Goal: Check status: Check status

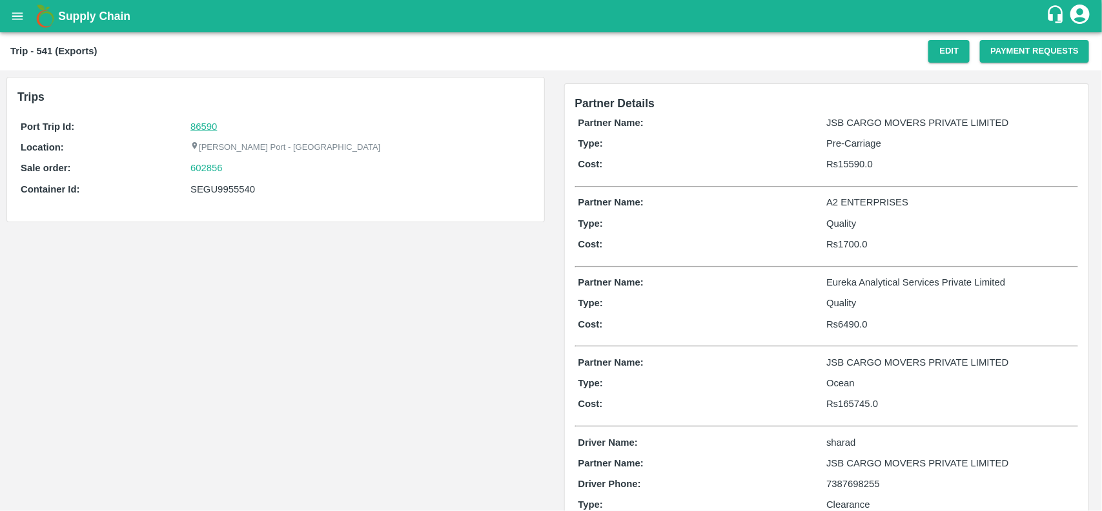
click at [203, 124] on link "86590" at bounding box center [203, 126] width 26 height 10
click at [237, 169] on div "602856" at bounding box center [360, 168] width 340 height 14
copy link "602856"
click at [237, 169] on div "602856" at bounding box center [360, 168] width 340 height 14
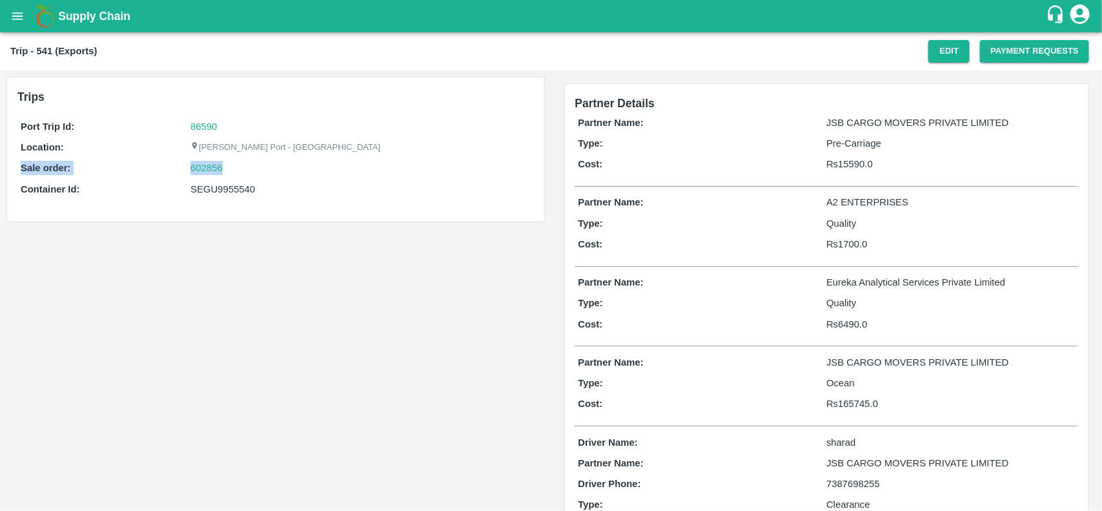
drag, startPoint x: 237, startPoint y: 169, endPoint x: 182, endPoint y: 174, distance: 55.2
click at [182, 174] on div "Sale order: 602856" at bounding box center [276, 168] width 510 height 14
click at [221, 165] on link "602856" at bounding box center [206, 168] width 32 height 14
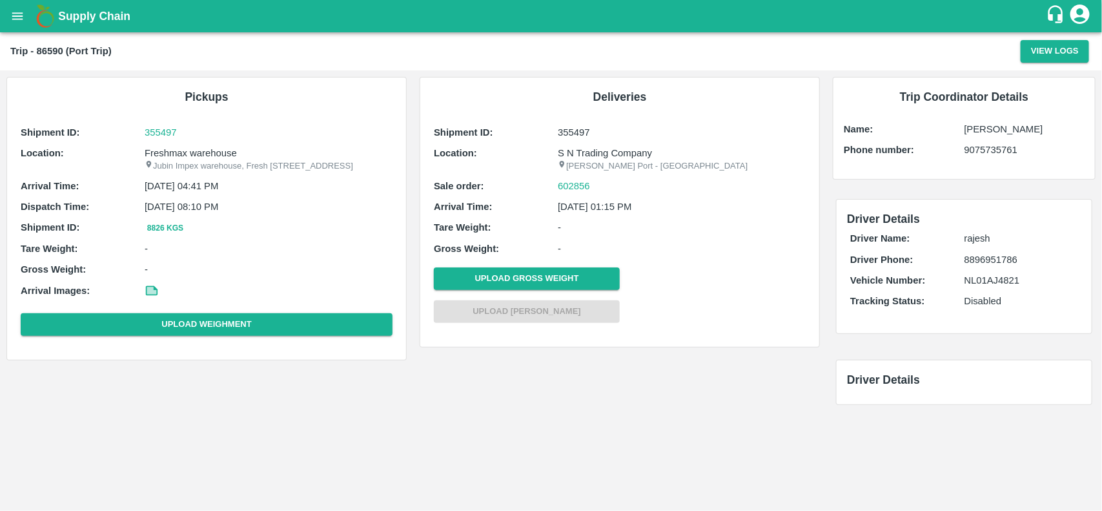
click at [179, 160] on p "Jubin Impex warehouse, Fresh [STREET_ADDRESS]" at bounding box center [269, 166] width 248 height 12
copy p "Impex"
click at [179, 160] on p "Jubin Impex warehouse, Fresh max 103, Sector 2, Kopar Khairane, Navi Mumbai, Ma…" at bounding box center [269, 166] width 248 height 12
copy p "Jubin Impex warehouse, Fresh max 103, Sector 2, Kopar Khairane, Navi Mumbai, Ma…"
click at [179, 160] on p "Jubin Impex warehouse, Fresh max 103, Sector 2, Kopar Khairane, Navi Mumbai, Ma…" at bounding box center [269, 166] width 248 height 12
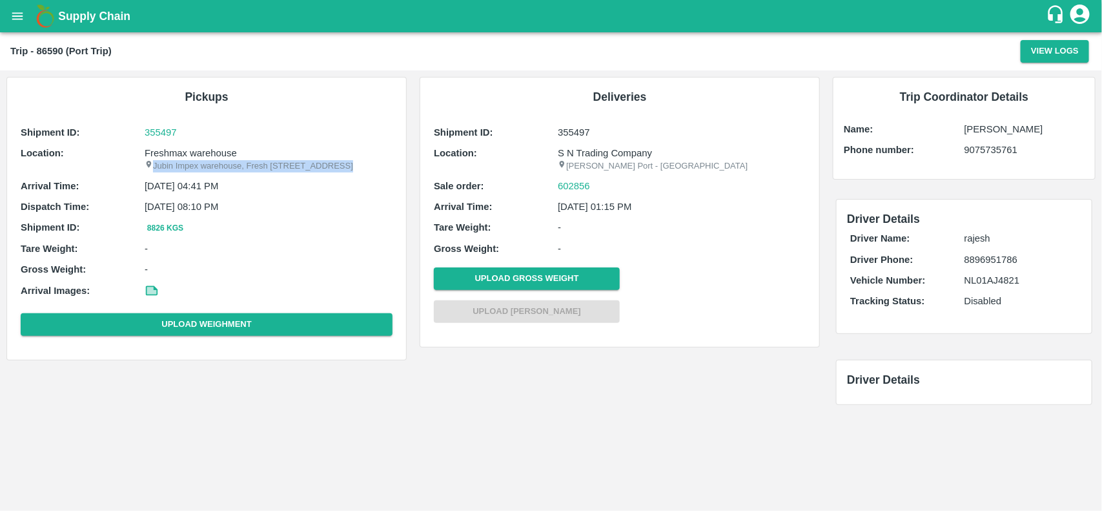
click at [179, 160] on p "Jubin Impex warehouse, Fresh max 103, Sector 2, Kopar Khairane, Navi Mumbai, Ma…" at bounding box center [269, 166] width 248 height 12
click at [176, 153] on p "Freshmax warehouse" at bounding box center [269, 153] width 248 height 14
copy p "Freshmax"
copy p "Freshmax warehouse"
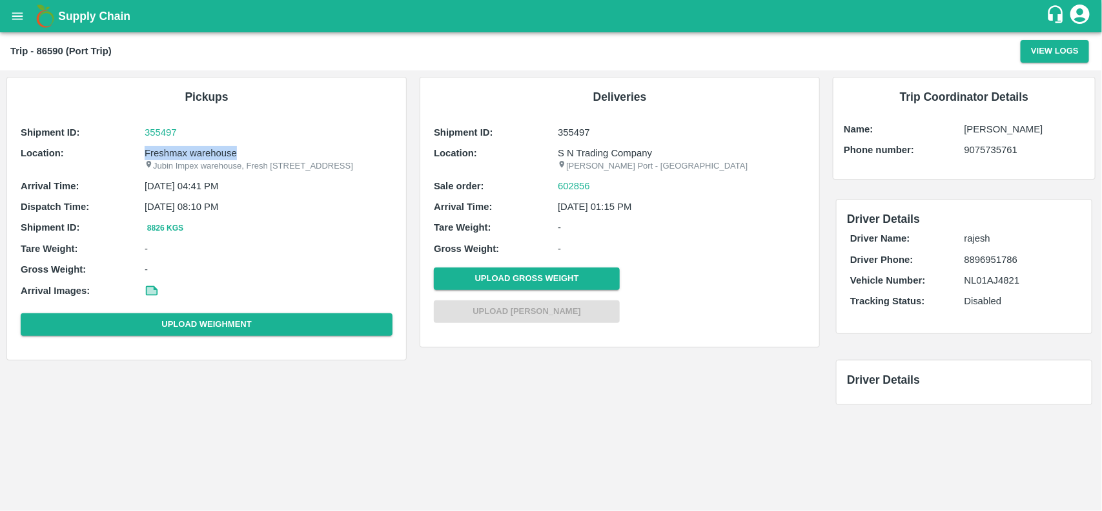
click at [176, 153] on p "Freshmax warehouse" at bounding box center [269, 153] width 248 height 14
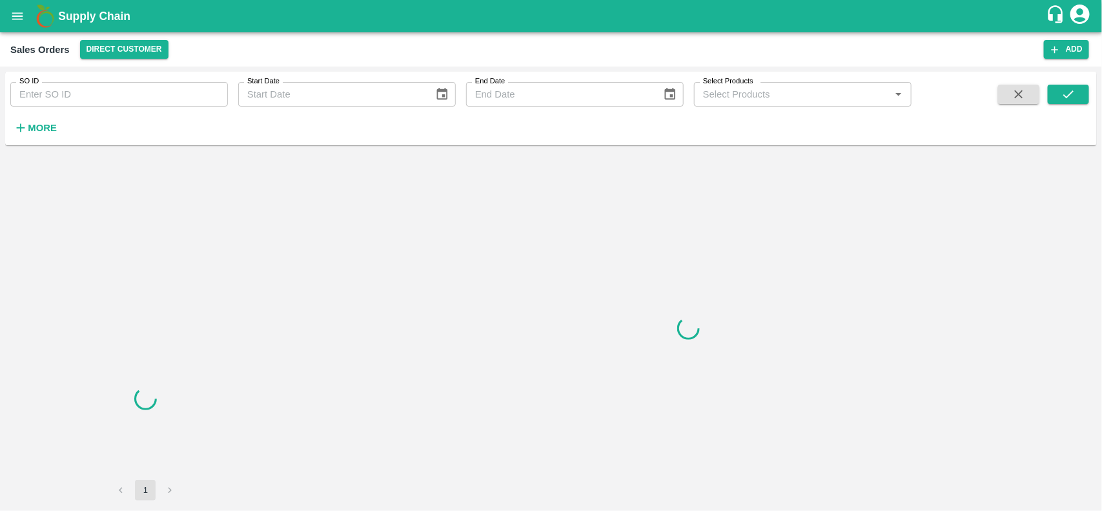
click at [99, 88] on input "SO ID" at bounding box center [119, 94] width 218 height 25
click at [99, 88] on input "602856" at bounding box center [119, 94] width 218 height 25
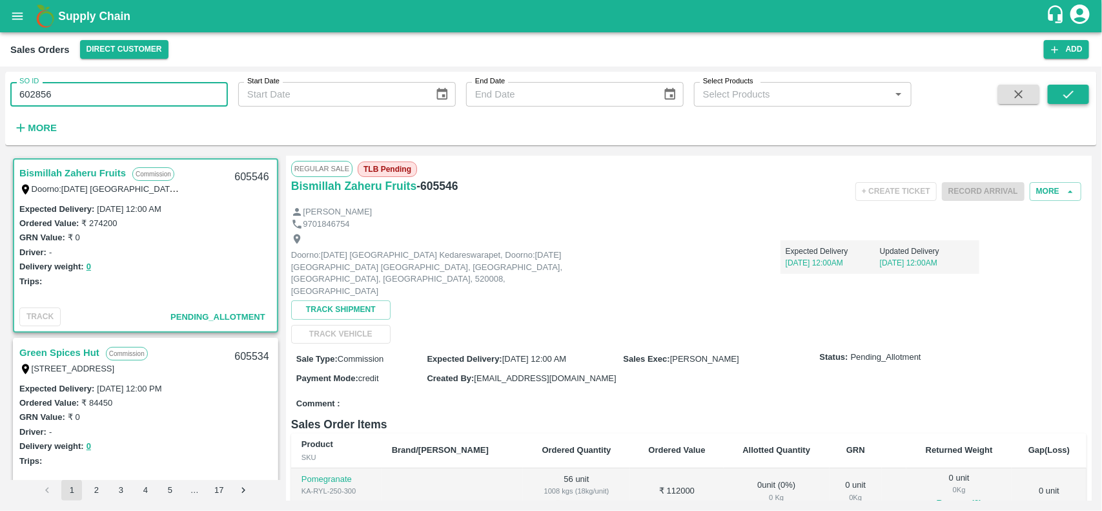
type input "602856"
click at [1075, 94] on icon "submit" at bounding box center [1068, 94] width 14 height 14
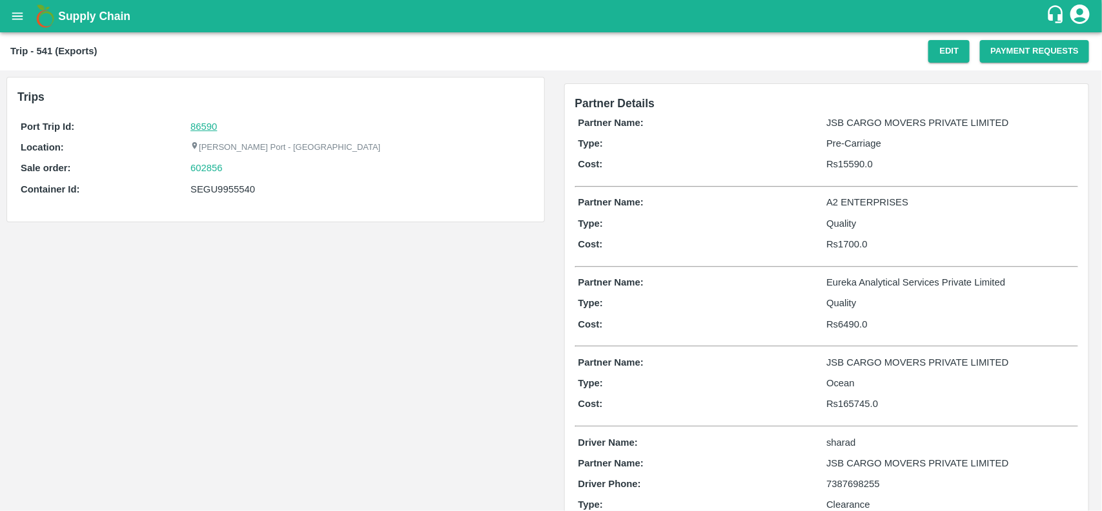
click at [210, 130] on link "86590" at bounding box center [203, 126] width 26 height 10
click at [237, 169] on div "602856" at bounding box center [360, 168] width 340 height 14
copy link "602856"
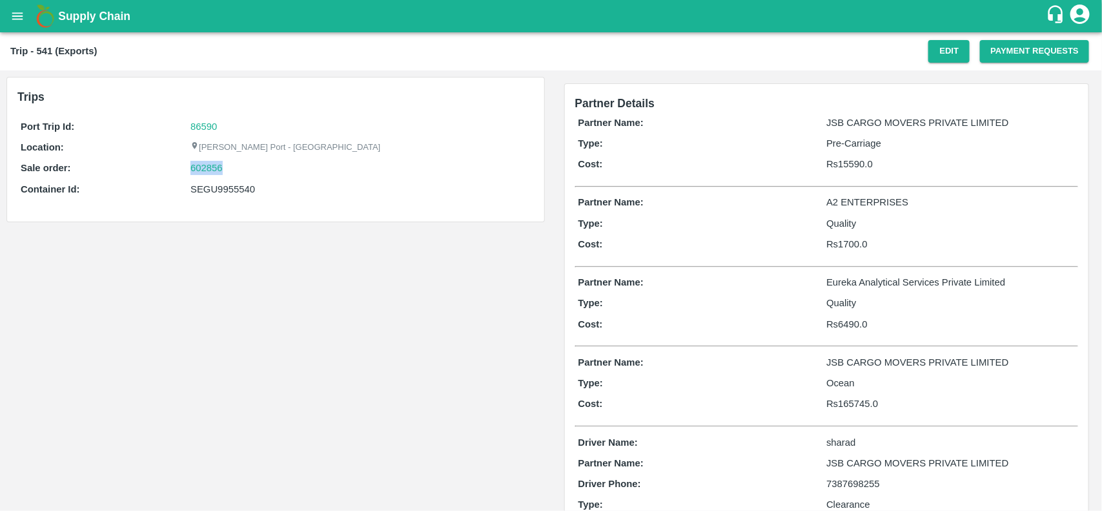
click at [237, 169] on div "602856" at bounding box center [360, 168] width 340 height 14
click at [223, 172] on div "602856" at bounding box center [360, 168] width 340 height 14
click at [215, 170] on link "602856" at bounding box center [206, 168] width 32 height 14
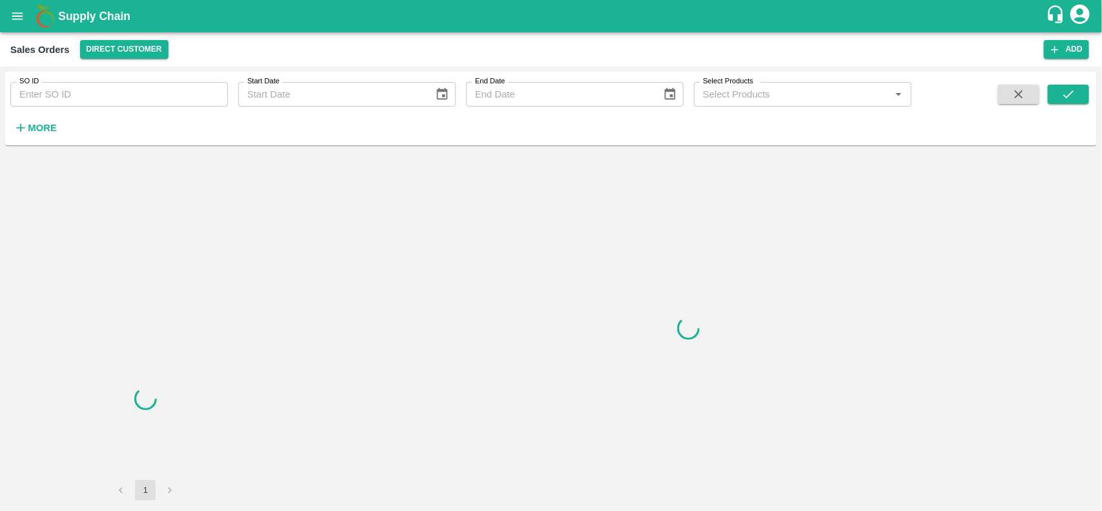
click at [50, 88] on input "SO ID" at bounding box center [119, 94] width 218 height 25
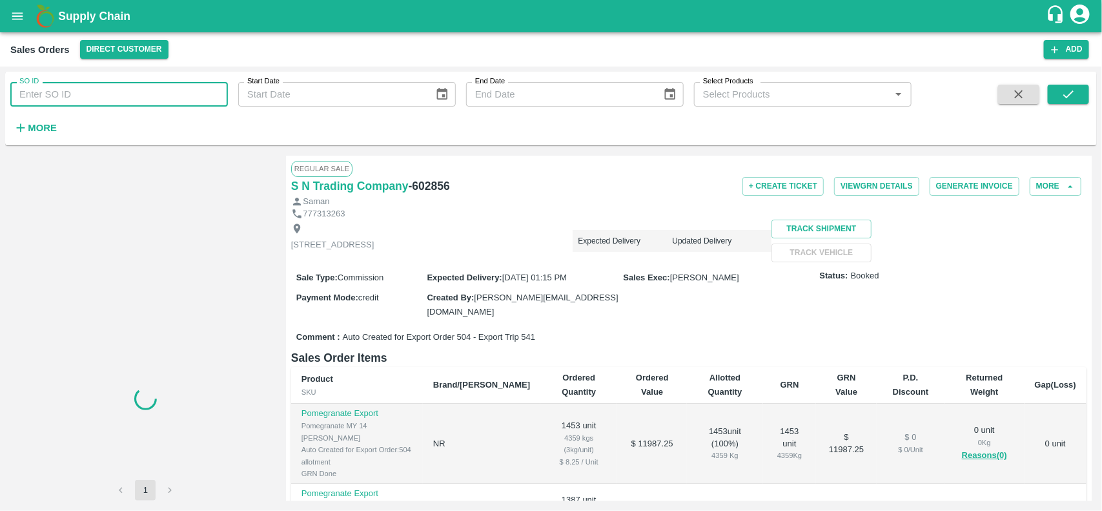
click at [50, 88] on input "SO ID" at bounding box center [119, 94] width 218 height 25
paste input "602856"
click at [50, 88] on input "SO ID" at bounding box center [119, 94] width 218 height 25
type input "602856"
click at [1072, 98] on icon "submit" at bounding box center [1068, 94] width 14 height 14
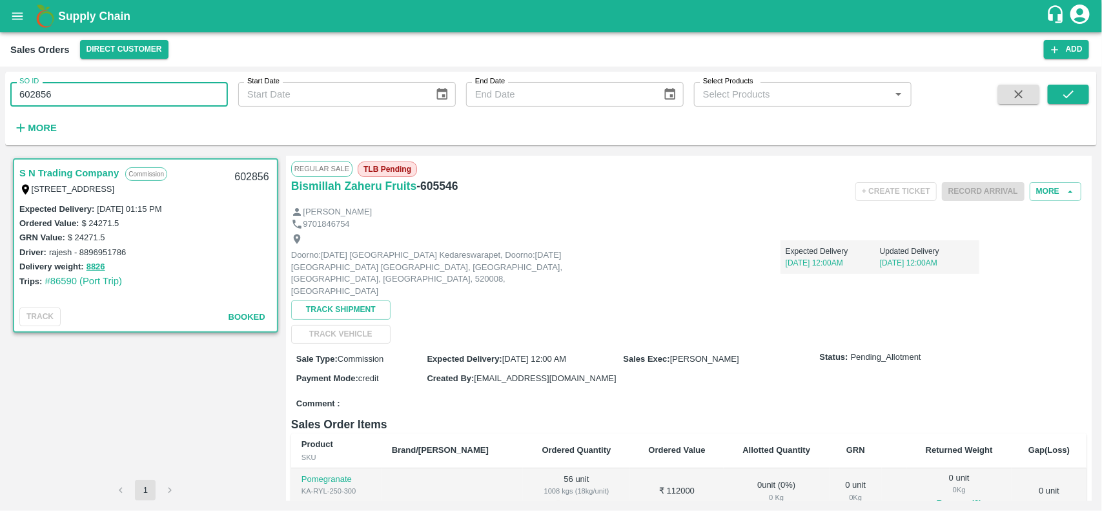
click at [131, 97] on input "602856" at bounding box center [119, 94] width 218 height 25
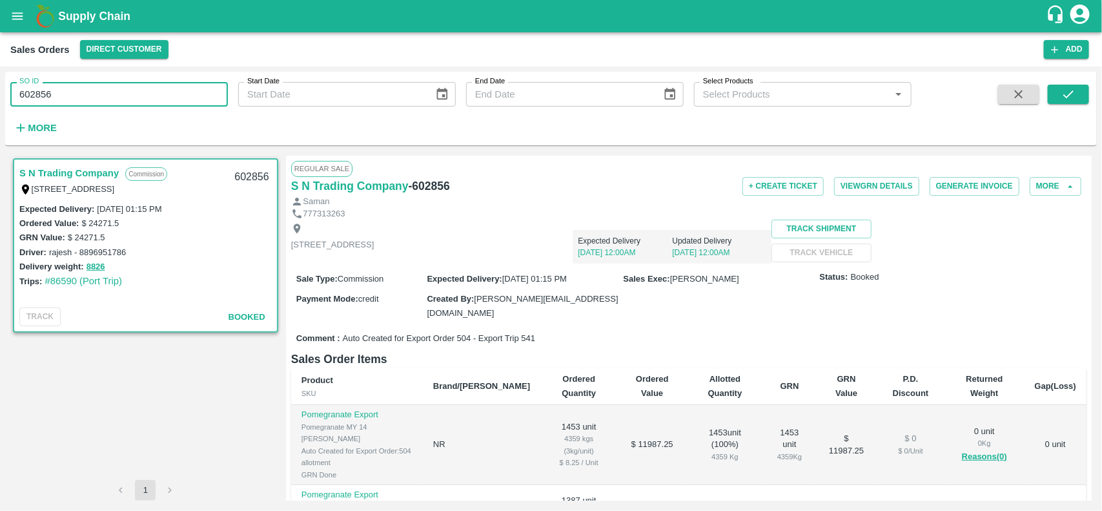
click at [131, 97] on input "602856" at bounding box center [119, 94] width 218 height 25
type input "602856"
paste input "text"
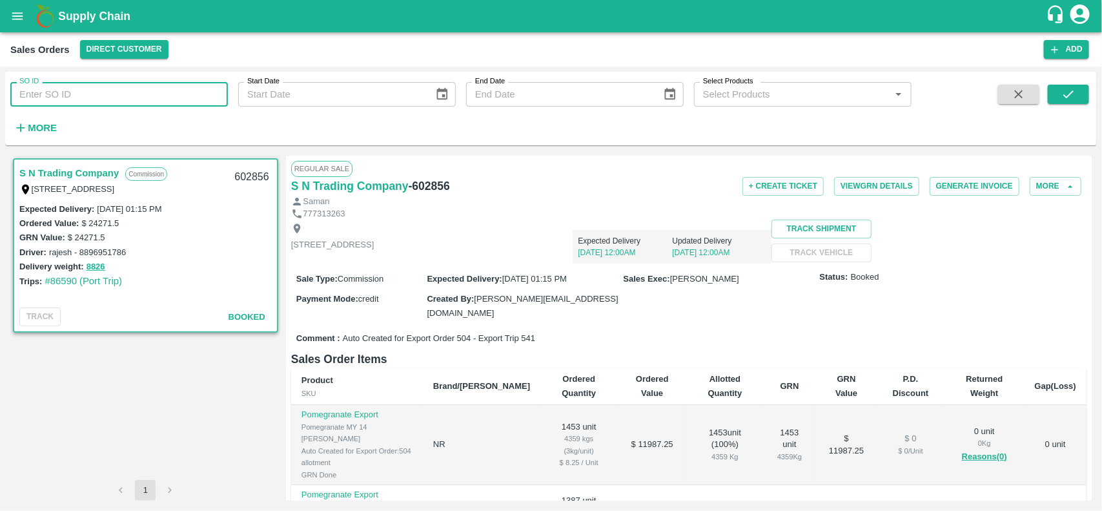
type input "602856"
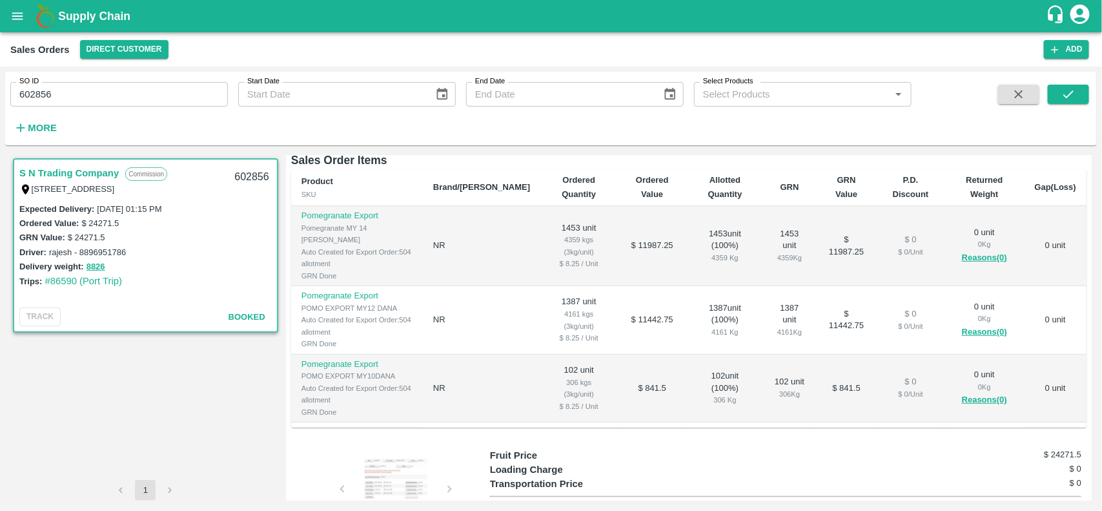
scroll to position [200, 0]
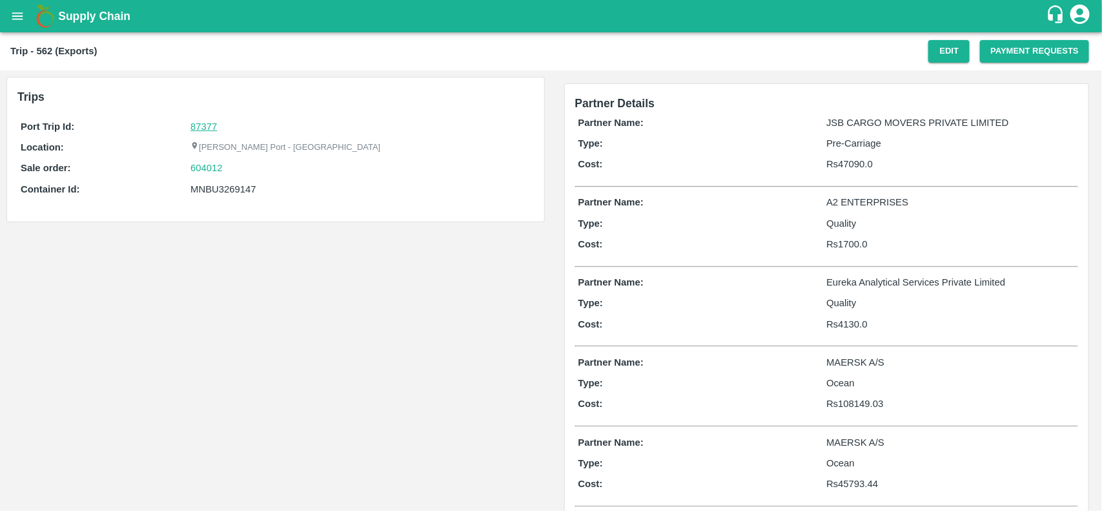
click at [199, 123] on link "87377" at bounding box center [203, 126] width 26 height 10
drag, startPoint x: 234, startPoint y: 157, endPoint x: 233, endPoint y: 170, distance: 12.9
click at [233, 170] on div "Port Trip Id: 87377 Location: [PERSON_NAME][GEOGRAPHIC_DATA] - Nhava Sheva Sale…" at bounding box center [275, 161] width 516 height 90
click at [233, 170] on div "604012" at bounding box center [360, 168] width 340 height 14
copy link
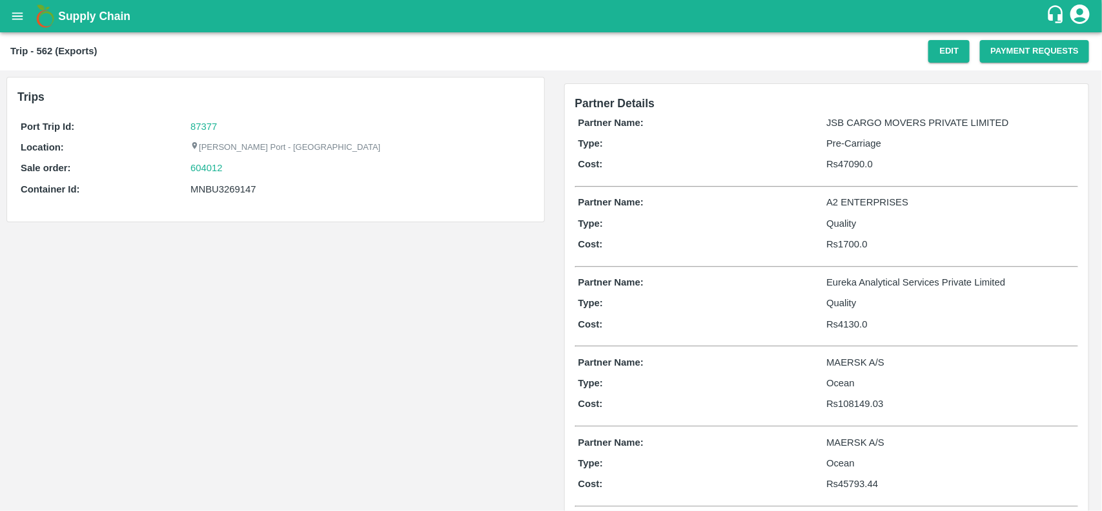
click at [233, 170] on div "604012" at bounding box center [360, 168] width 340 height 14
copy link "604012"
click at [204, 166] on link "604012" at bounding box center [206, 168] width 32 height 14
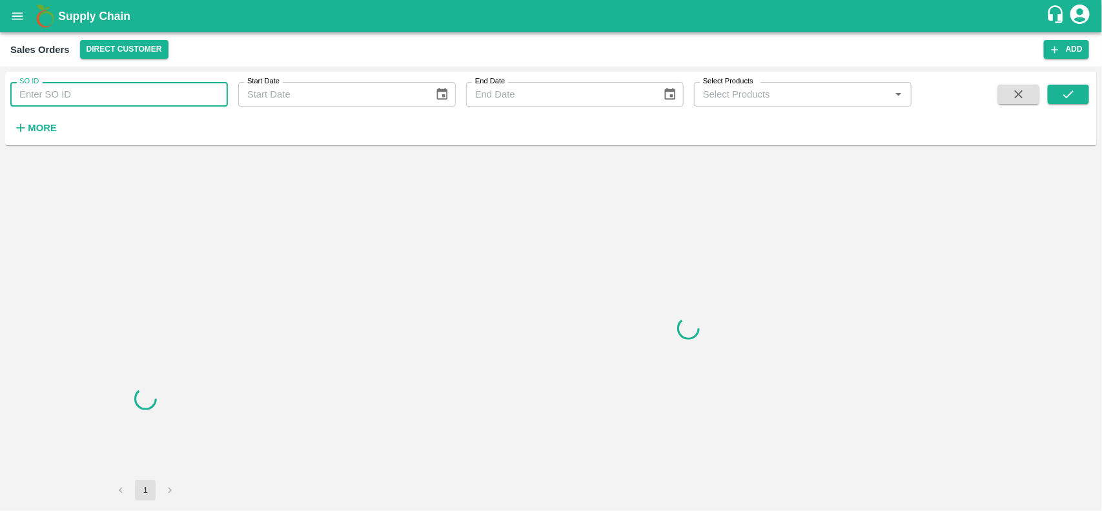
click at [107, 91] on input "SO ID" at bounding box center [119, 94] width 218 height 25
paste input "604012"
click at [107, 91] on input "604012" at bounding box center [119, 94] width 218 height 25
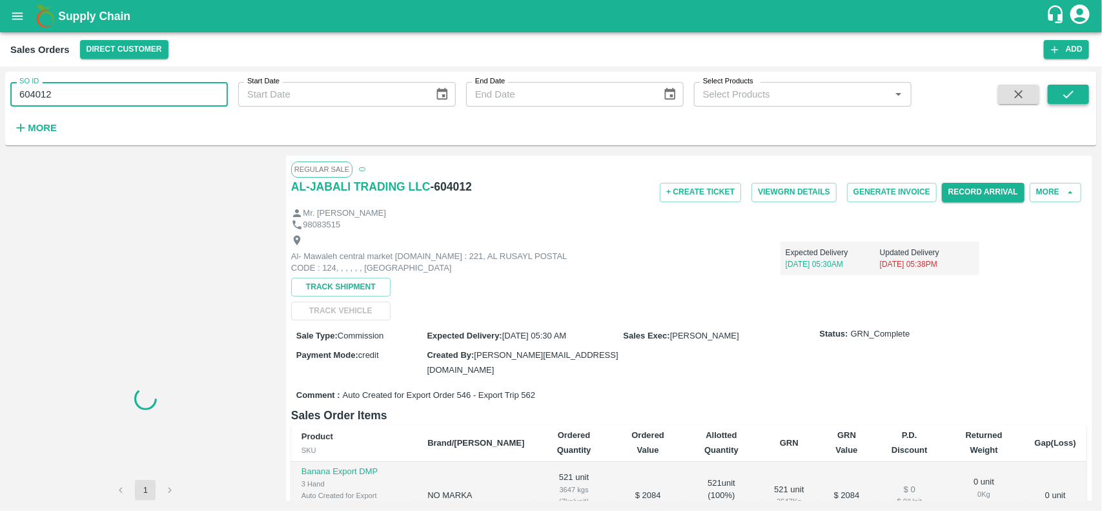
type input "604012"
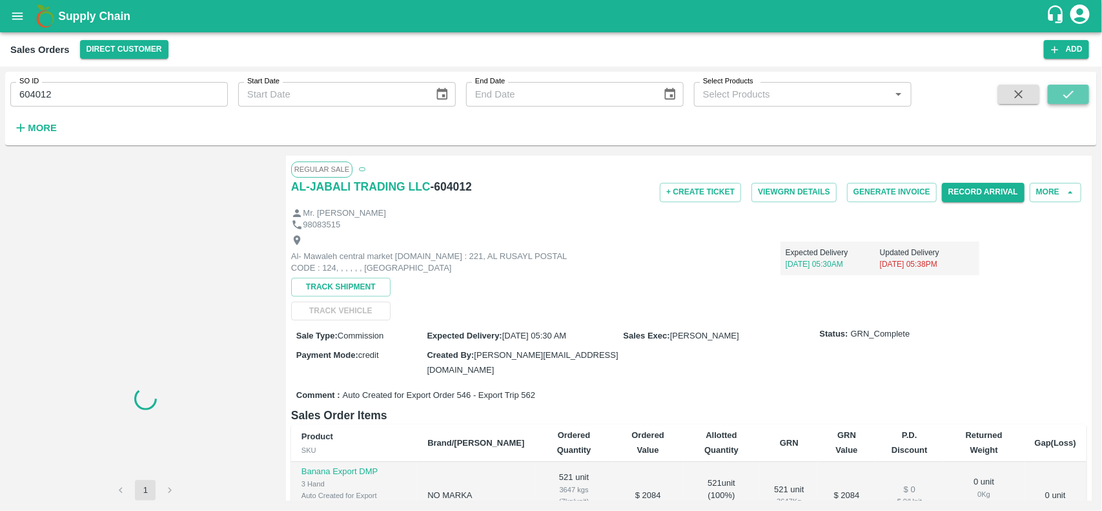
click at [1063, 97] on icon "submit" at bounding box center [1068, 94] width 14 height 14
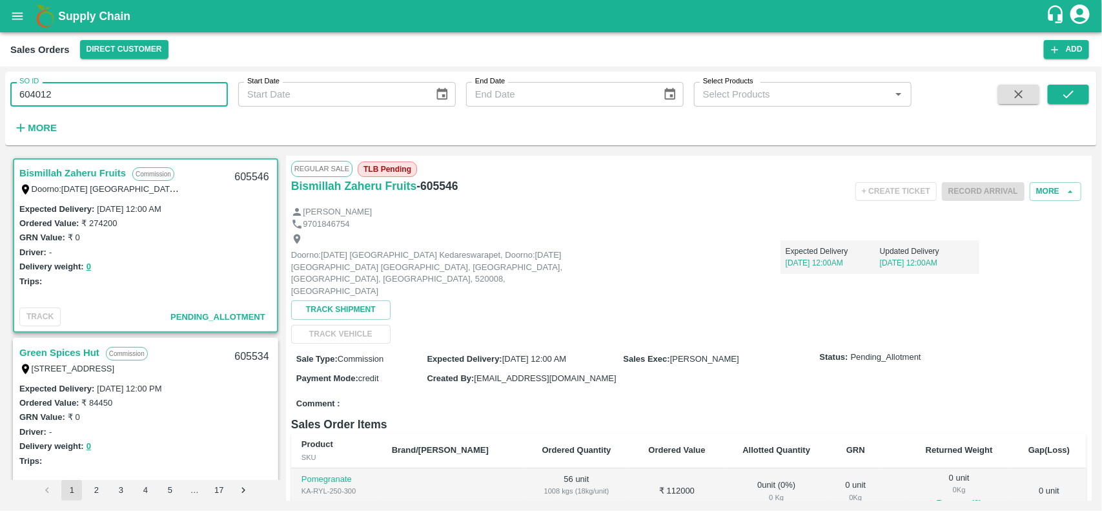
click at [114, 101] on input "604012" at bounding box center [119, 94] width 218 height 25
paste input "text"
type input "6"
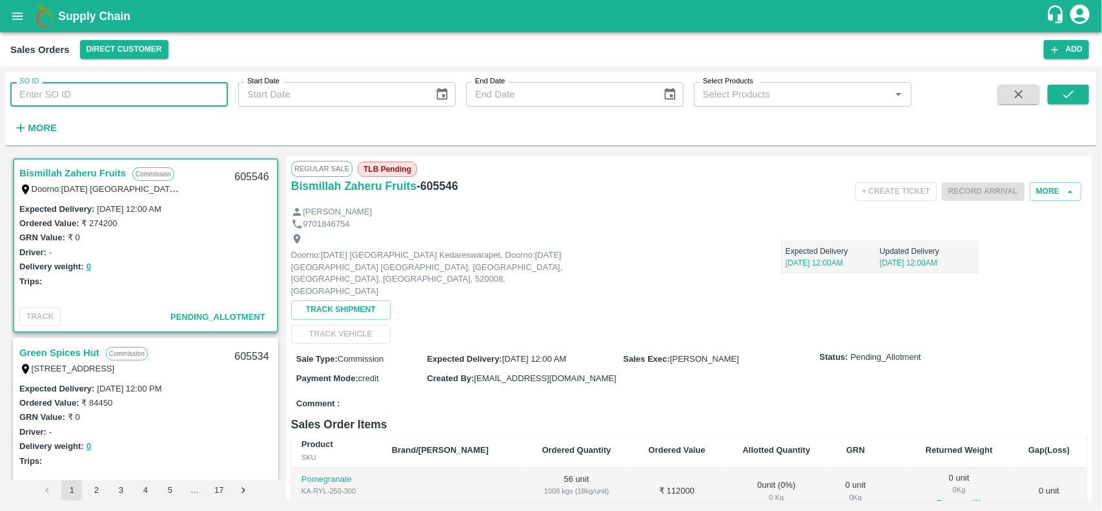
paste input "text"
type input "604012"
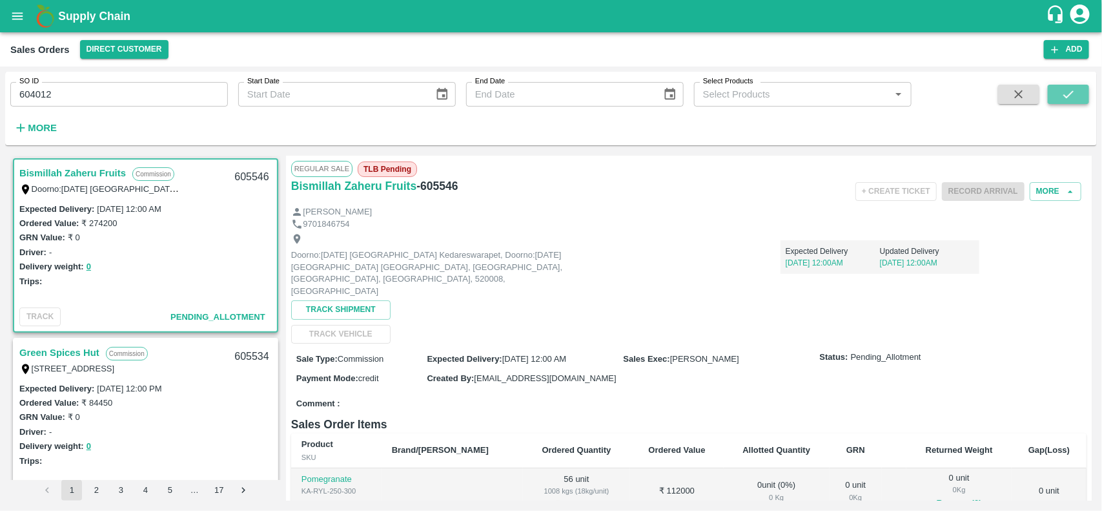
click at [1067, 91] on icon "submit" at bounding box center [1068, 94] width 14 height 14
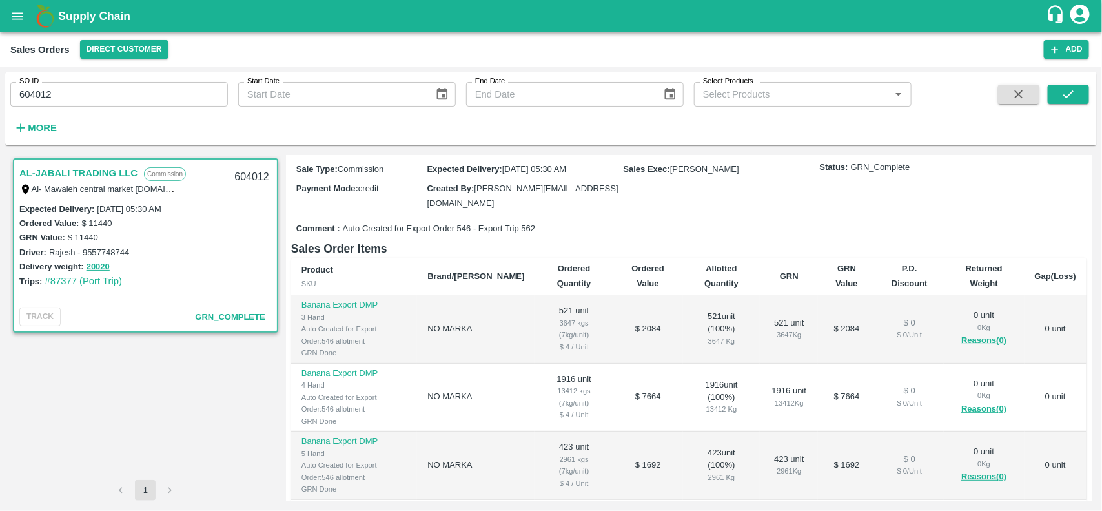
scroll to position [169, 0]
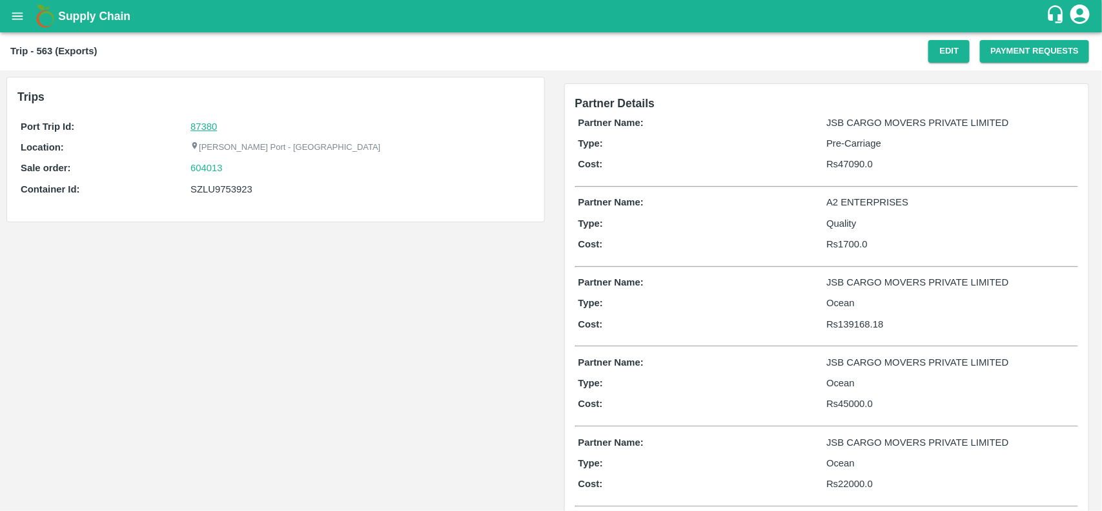
click at [207, 123] on link "87380" at bounding box center [203, 126] width 26 height 10
click at [228, 162] on div "604013" at bounding box center [360, 168] width 340 height 14
copy link "604013"
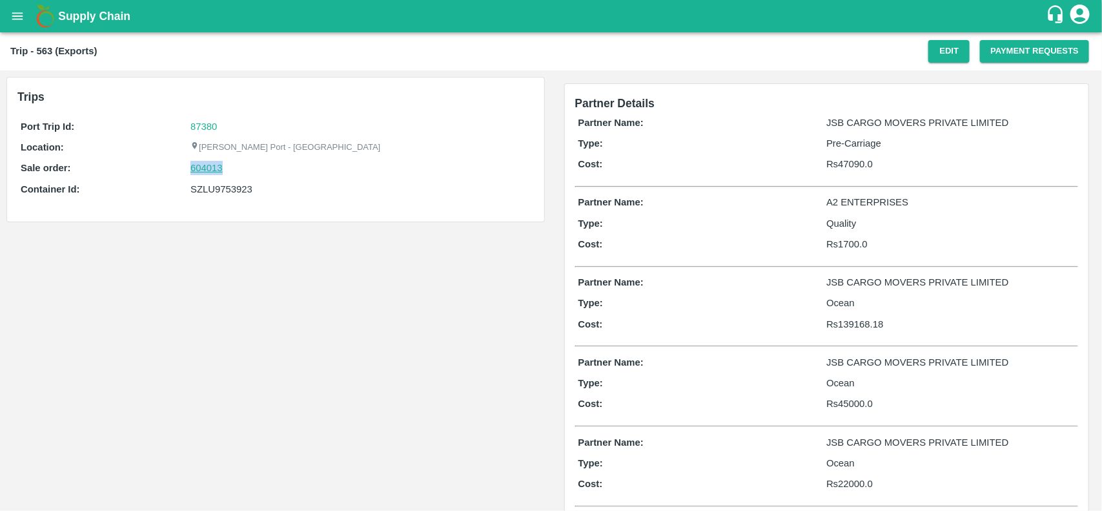
click at [214, 170] on link "604013" at bounding box center [206, 168] width 32 height 14
click at [210, 192] on div "SZLU9753923" at bounding box center [360, 189] width 340 height 14
copy div "SZLU9753923"
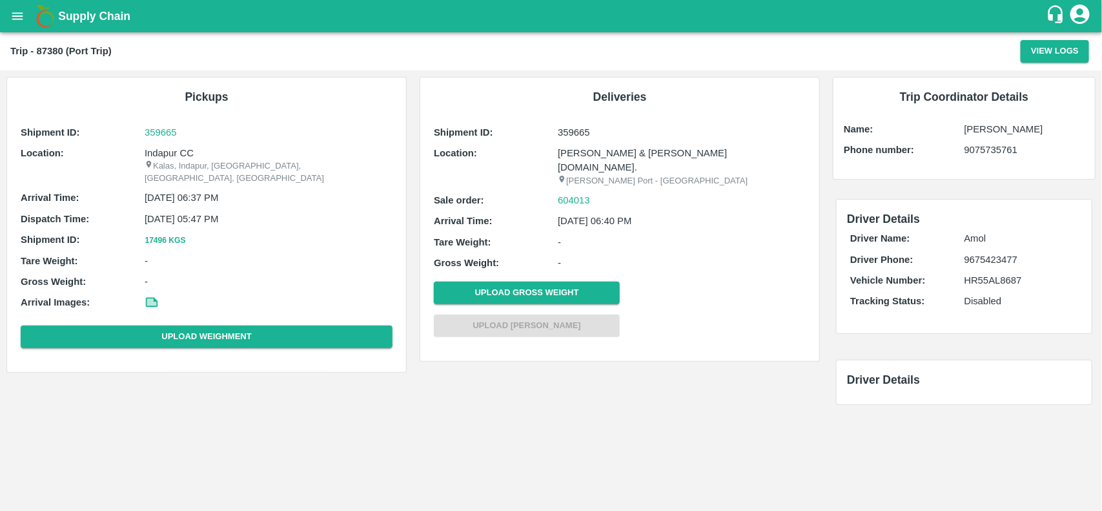
click at [170, 150] on p "Indapur CC" at bounding box center [269, 153] width 248 height 14
copy p "Indapur CC"
click at [170, 150] on p "Indapur CC" at bounding box center [269, 153] width 248 height 14
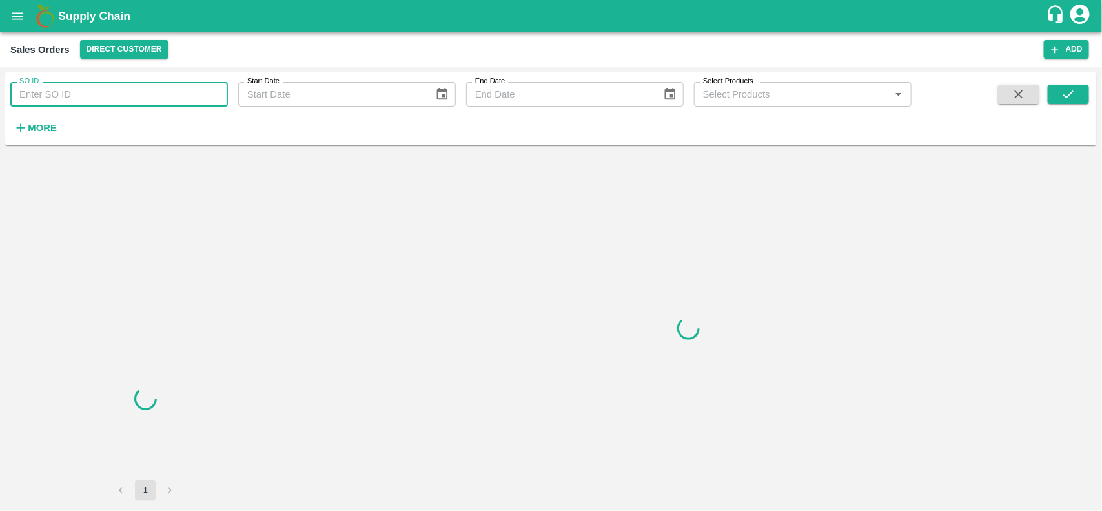
click at [77, 104] on input "SO ID" at bounding box center [119, 94] width 218 height 25
paste input "604013"
click at [77, 104] on input "604013" at bounding box center [119, 94] width 218 height 25
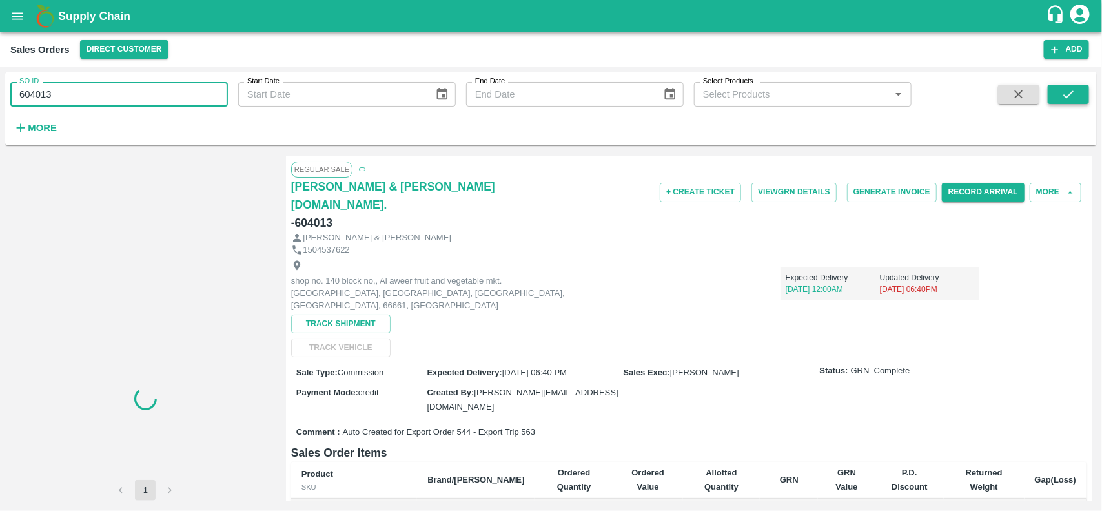
type input "604013"
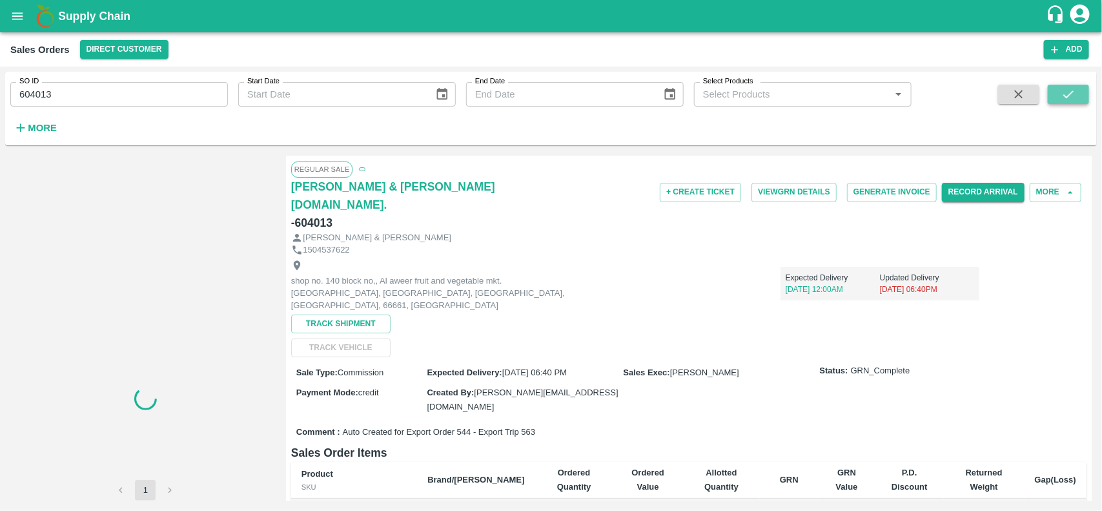
click at [1060, 96] on button "submit" at bounding box center [1068, 94] width 41 height 19
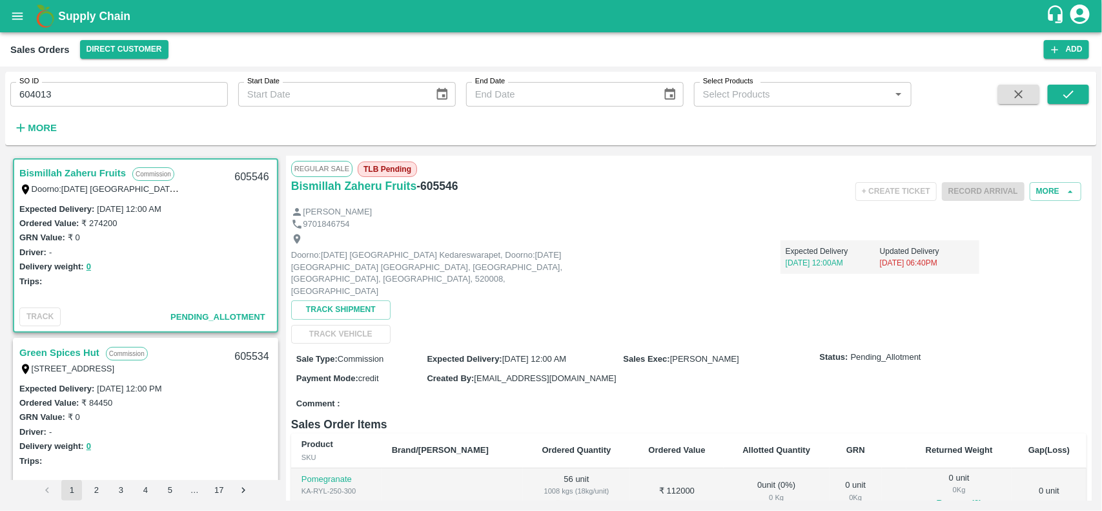
scroll to position [2, 0]
click at [110, 92] on input "604013" at bounding box center [119, 94] width 218 height 25
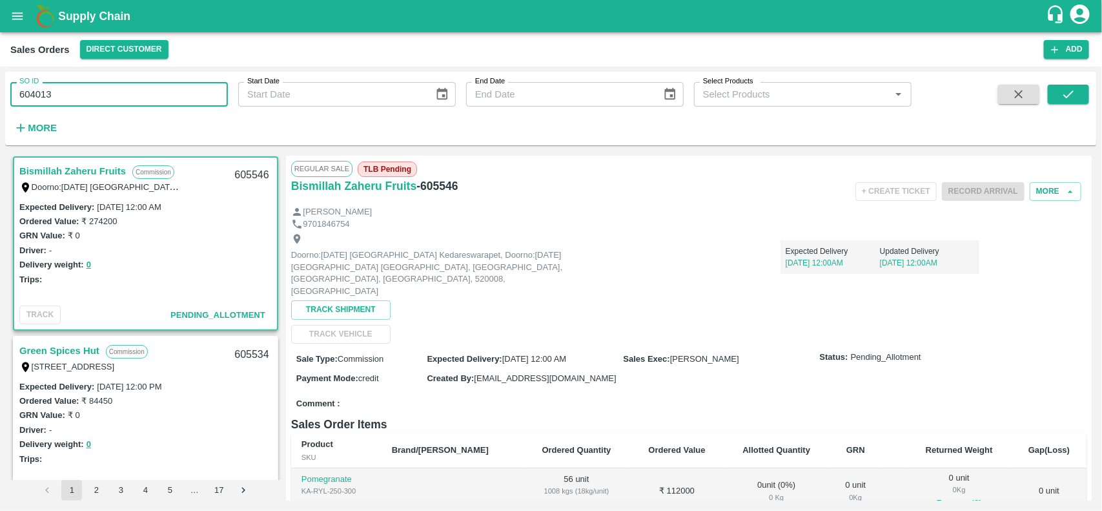
click at [110, 92] on input "604013" at bounding box center [119, 94] width 218 height 25
paste input "text"
type input "604013"
click at [1054, 82] on div "SO ID 604013 SO ID Start Date Start Date End Date End Date Select Products Sele…" at bounding box center [551, 108] width 1092 height 63
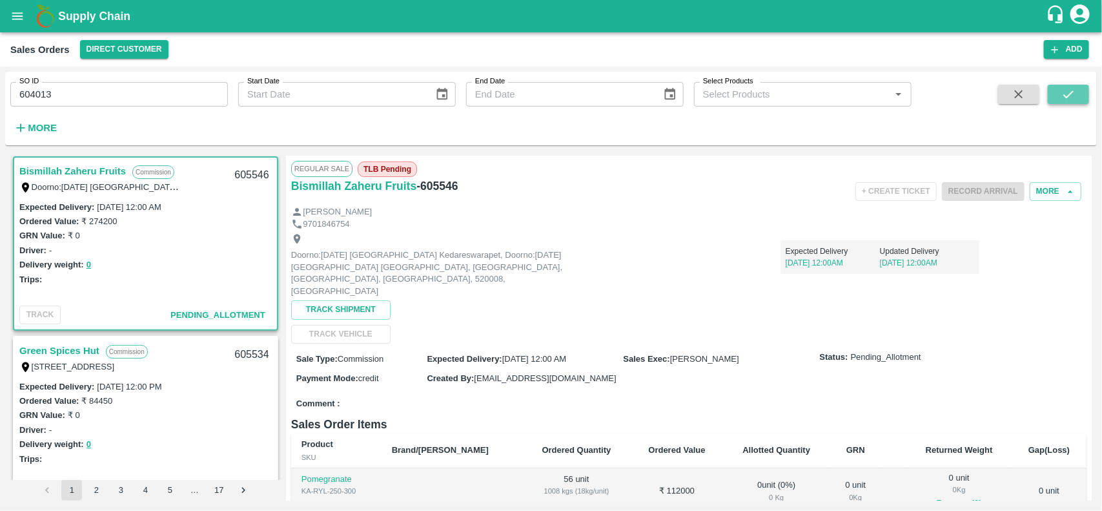
click at [1056, 91] on button "submit" at bounding box center [1068, 94] width 41 height 19
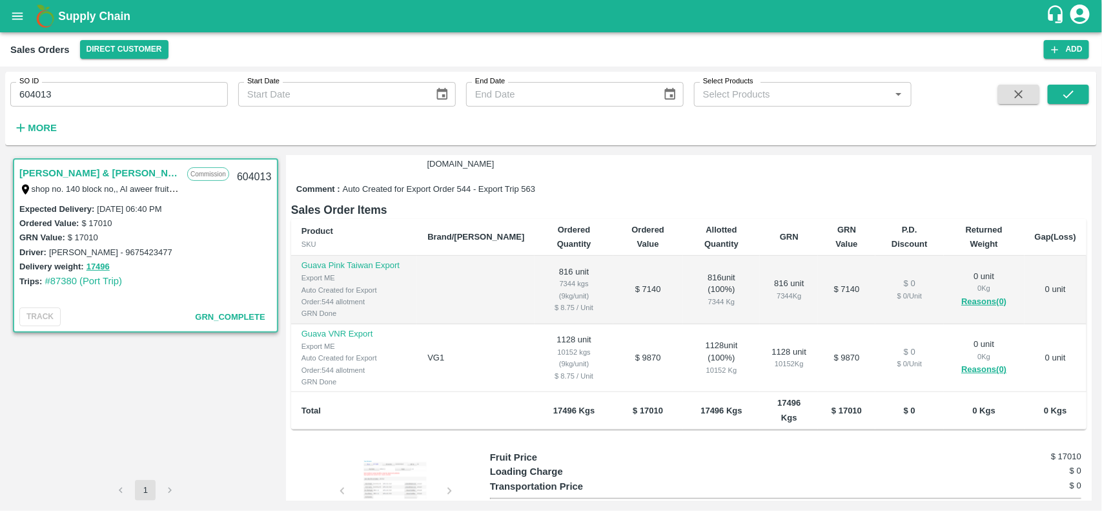
scroll to position [285, 0]
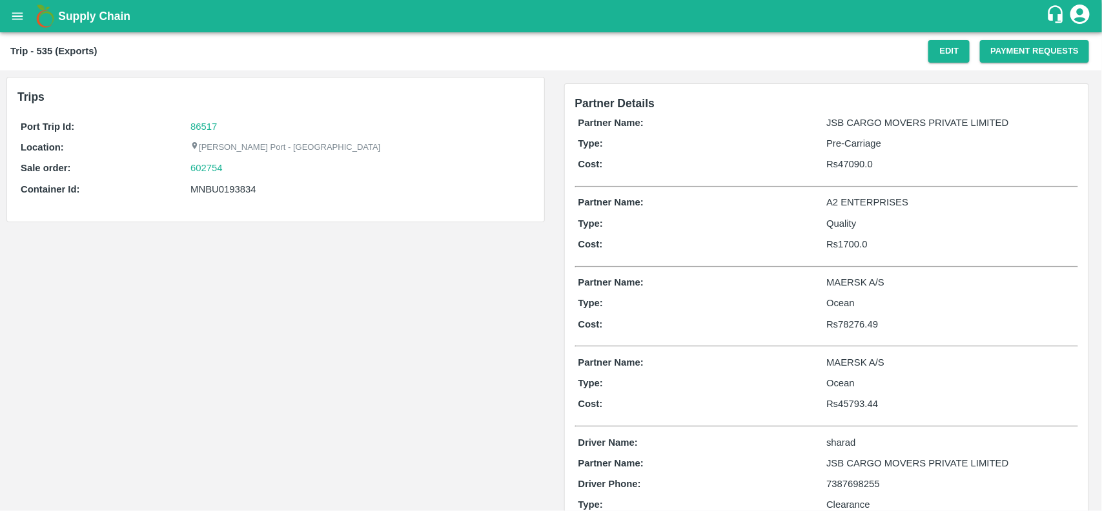
click at [197, 117] on div "Port Trip Id: 86517 Location: Jawaharlal Nehru Port - Nhava Sheva Sale order: 6…" at bounding box center [275, 161] width 516 height 90
click at [198, 124] on link "86517" at bounding box center [203, 126] width 26 height 10
click at [237, 165] on div "602754" at bounding box center [360, 168] width 340 height 14
copy link
click at [237, 165] on div "602754" at bounding box center [360, 168] width 340 height 14
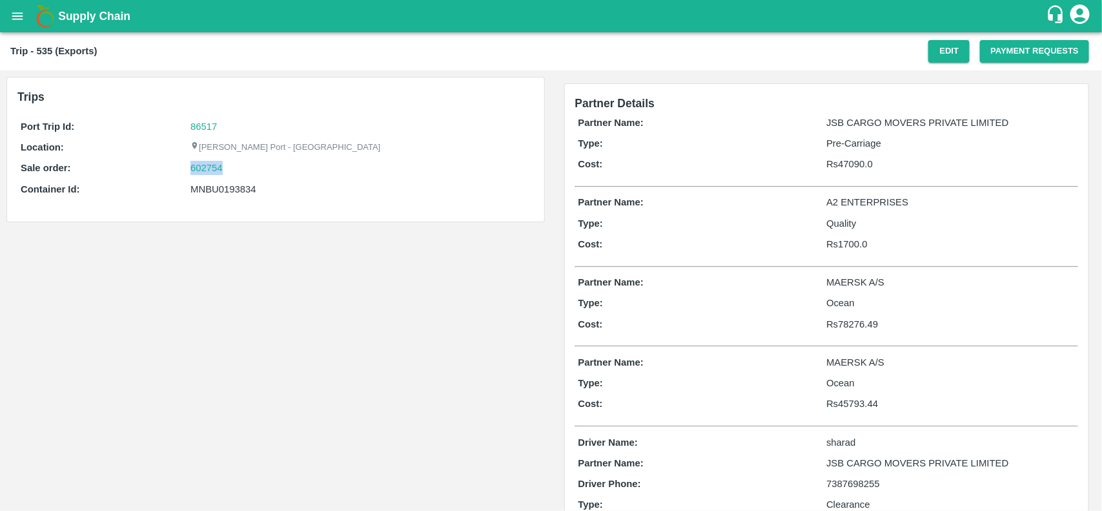
copy link "602754"
click at [237, 165] on div "602754" at bounding box center [360, 168] width 340 height 14
click at [220, 165] on link "602754" at bounding box center [206, 168] width 32 height 14
click at [221, 179] on div "Port Trip Id: 86517 Location: Jawaharlal Nehru Port - Nhava Sheva Sale order: 6…" at bounding box center [275, 161] width 516 height 90
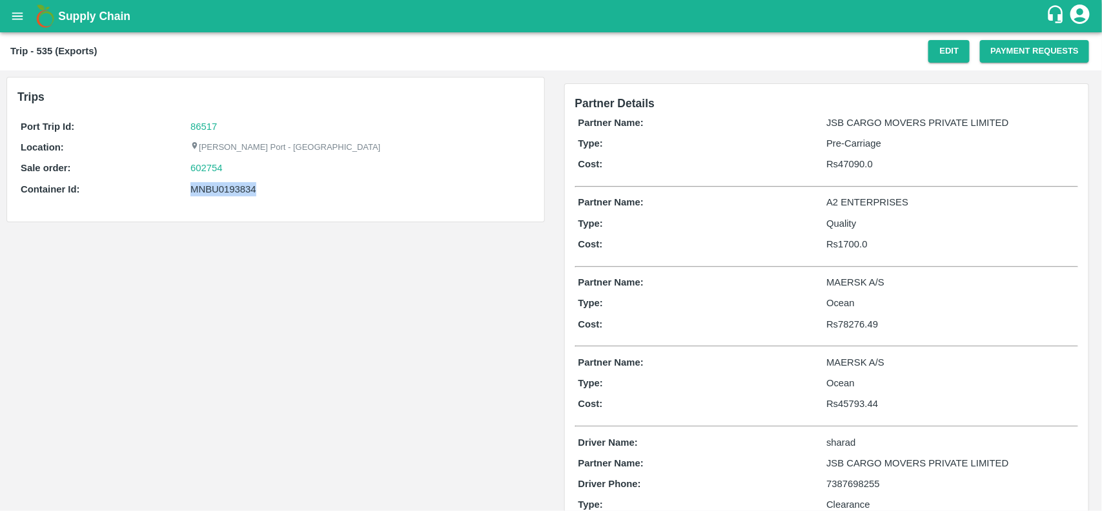
copy div "MNBU0193834"
click at [221, 179] on div "Port Trip Id: 86517 Location: Jawaharlal Nehru Port - Nhava Sheva Sale order: 6…" at bounding box center [275, 161] width 516 height 90
copy div "MNBU0193834"
click at [211, 197] on div "Port Trip Id: 86517 Location: Jawaharlal Nehru Port - Nhava Sheva Sale order: 6…" at bounding box center [275, 161] width 516 height 90
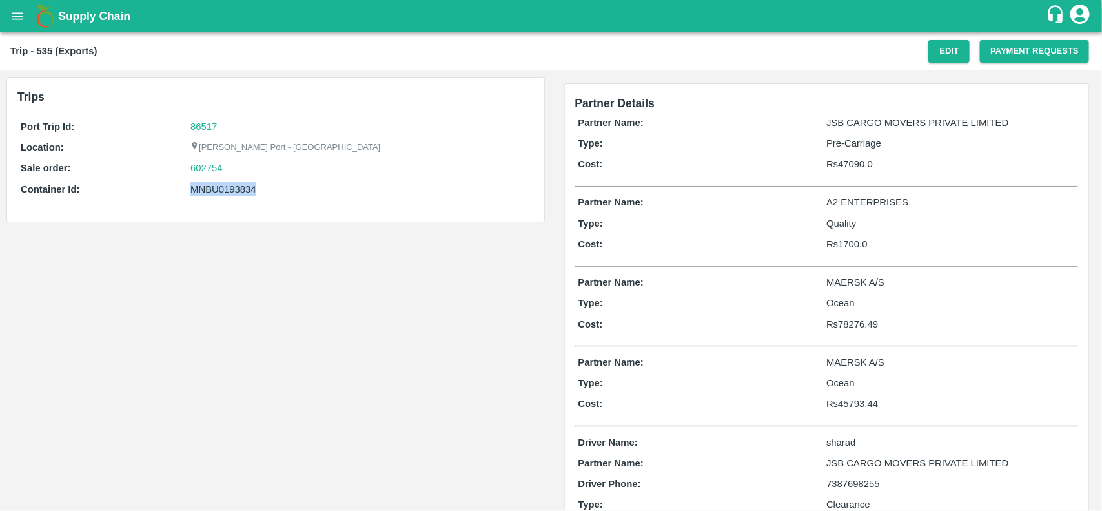
click at [211, 197] on div "Port Trip Id: 86517 Location: Jawaharlal Nehru Port - Nhava Sheva Sale order: 6…" at bounding box center [275, 161] width 516 height 90
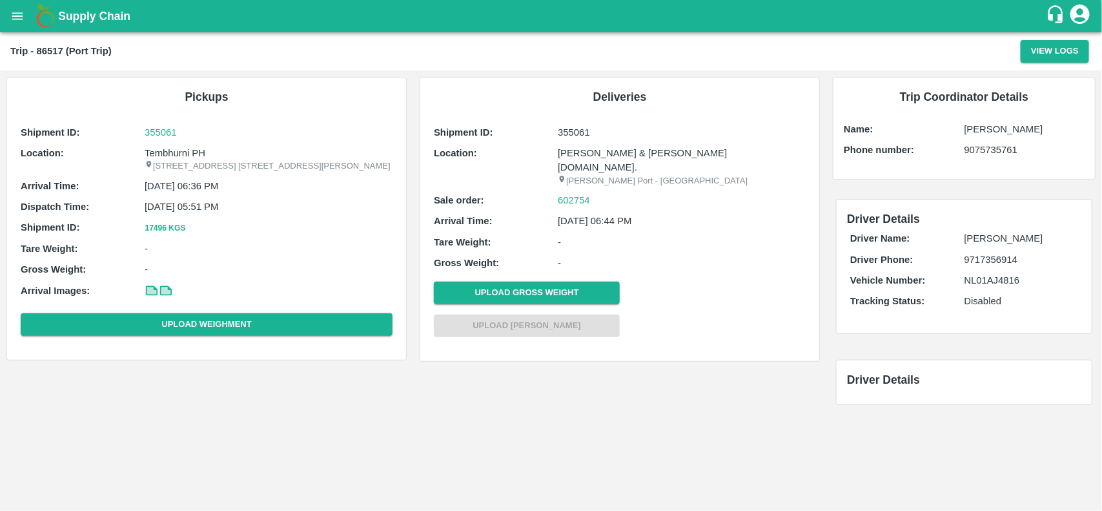
click at [181, 150] on p "Tembhurni PH" at bounding box center [269, 153] width 248 height 14
copy p "Tembhurni PH"
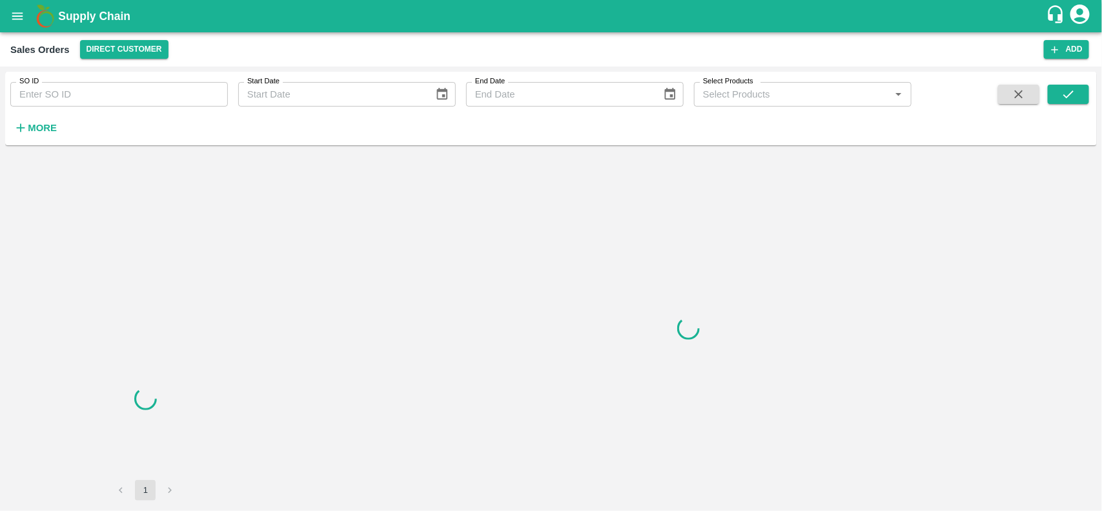
click at [117, 96] on input "SO ID" at bounding box center [119, 94] width 218 height 25
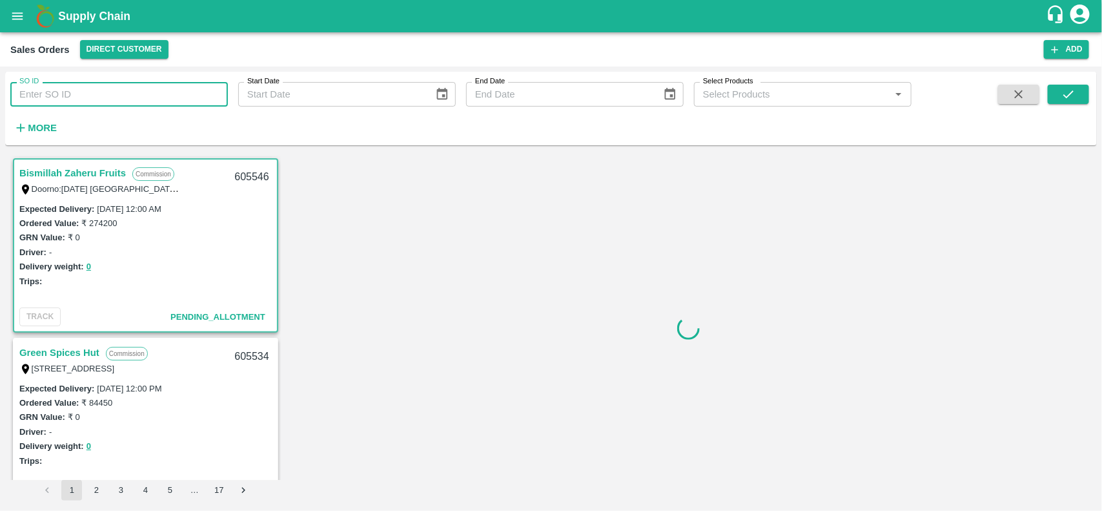
click at [117, 96] on input "SO ID" at bounding box center [119, 94] width 218 height 25
type input "602754"
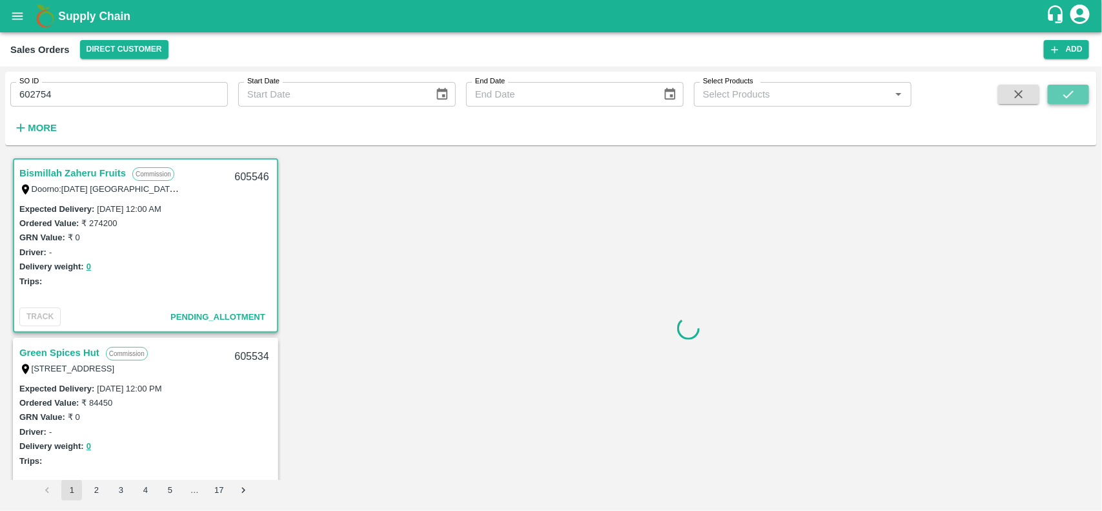
click at [1061, 89] on icon "submit" at bounding box center [1068, 94] width 14 height 14
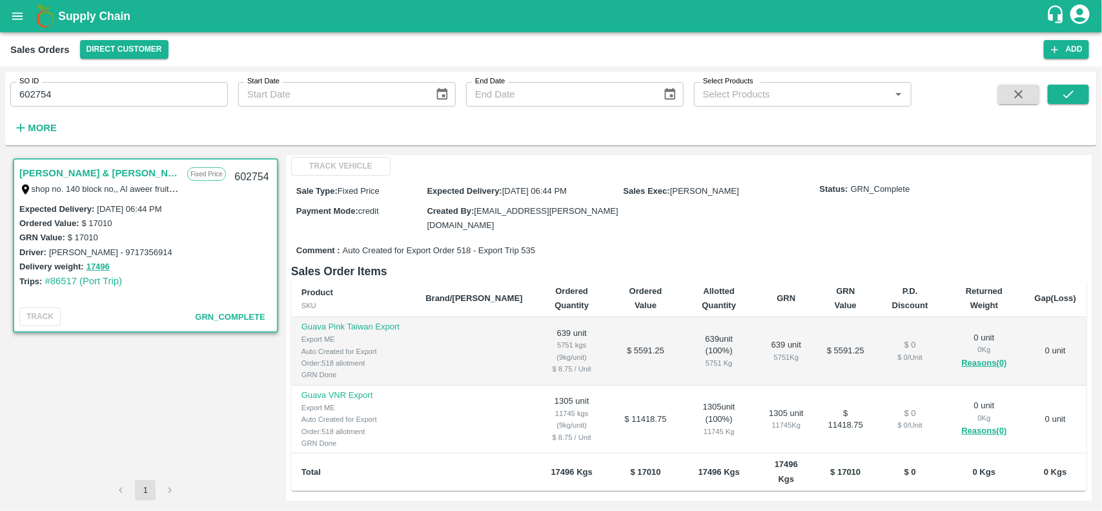
scroll to position [182, 0]
